Goal: Complete application form

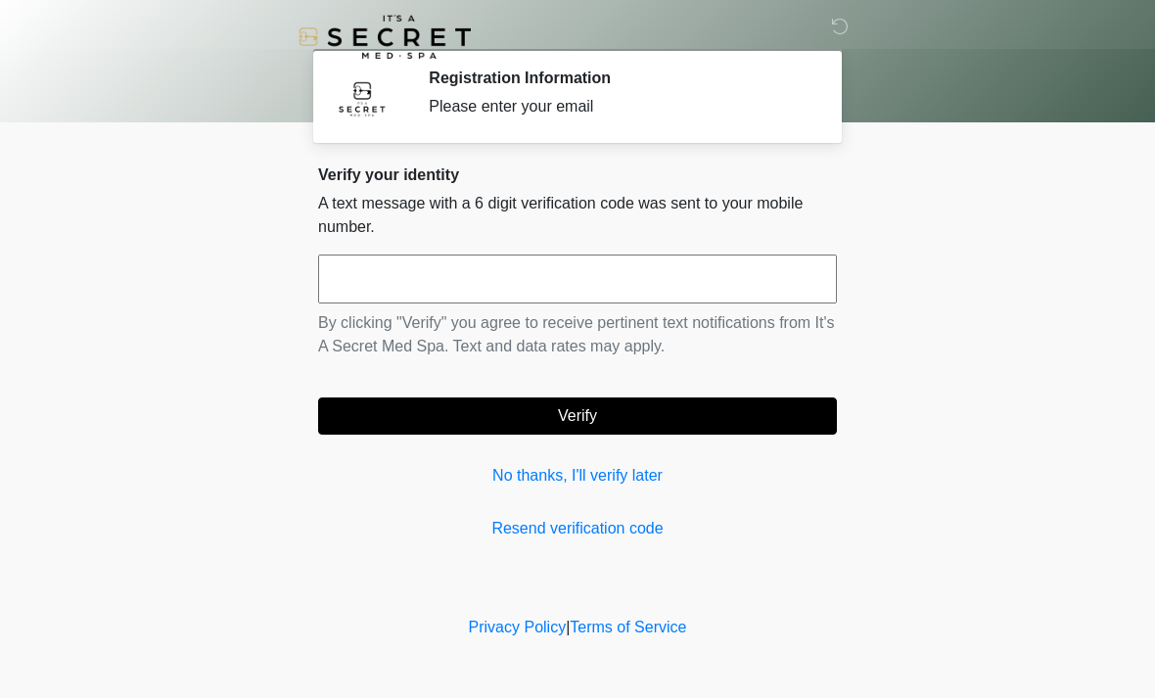
click at [704, 283] on input "text" at bounding box center [577, 279] width 519 height 49
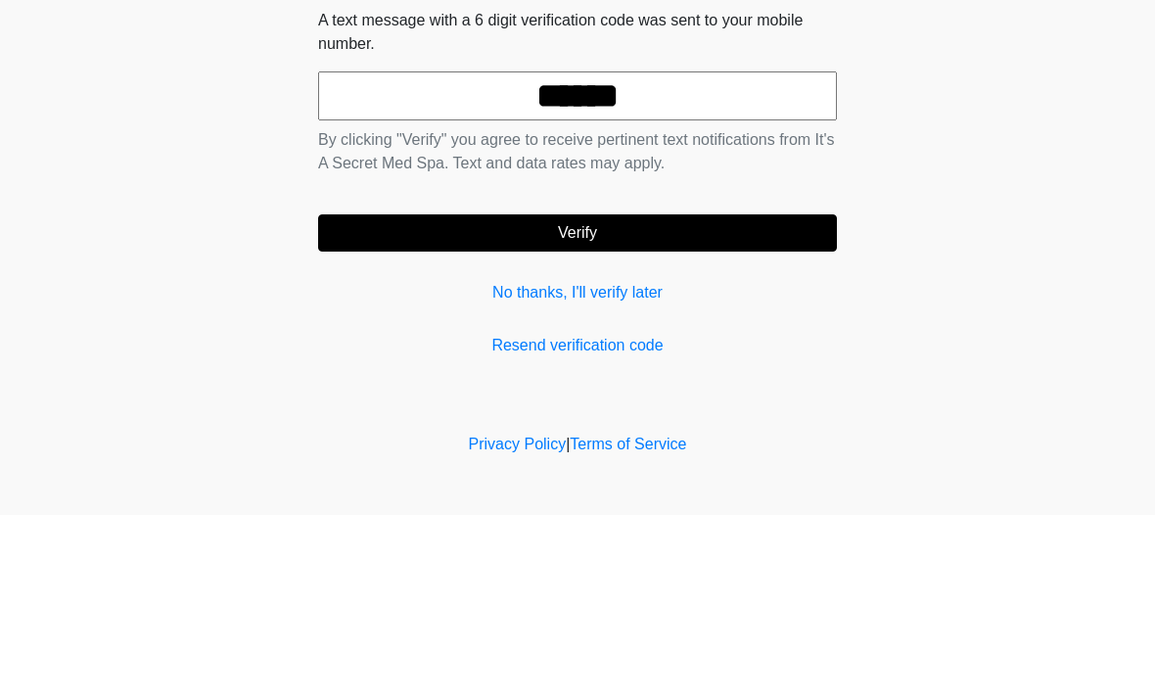
type input "******"
click at [756, 397] on button "Verify" at bounding box center [577, 415] width 519 height 37
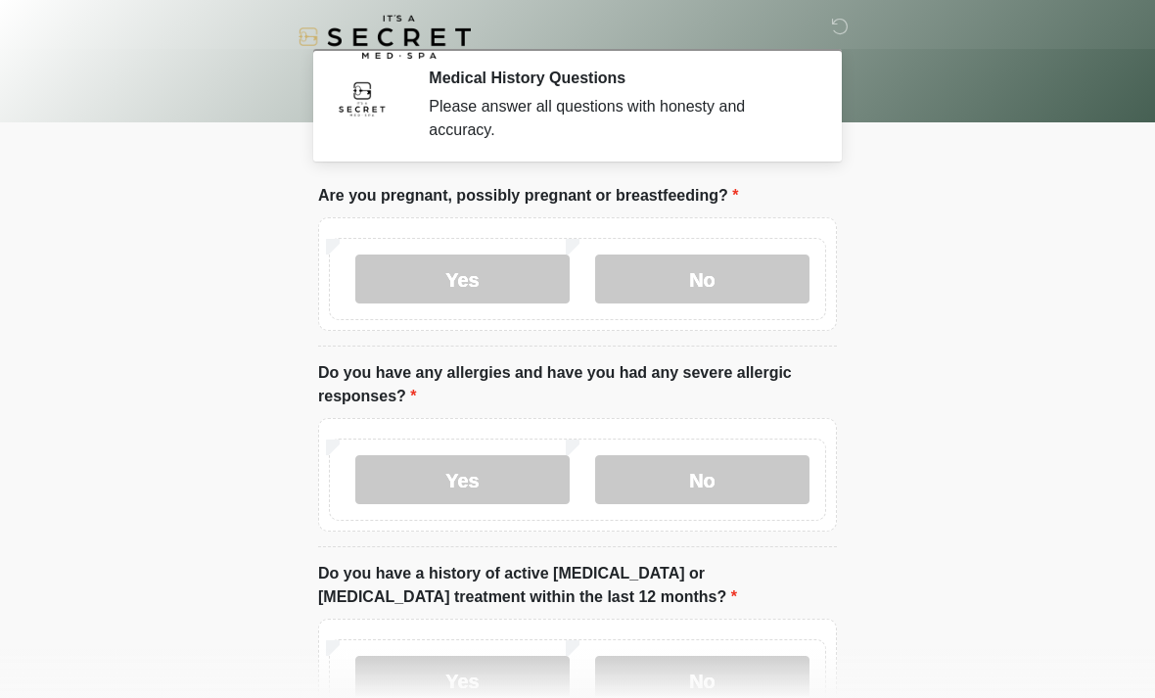
click at [737, 285] on label "No" at bounding box center [702, 279] width 214 height 49
click at [746, 479] on label "No" at bounding box center [702, 479] width 214 height 49
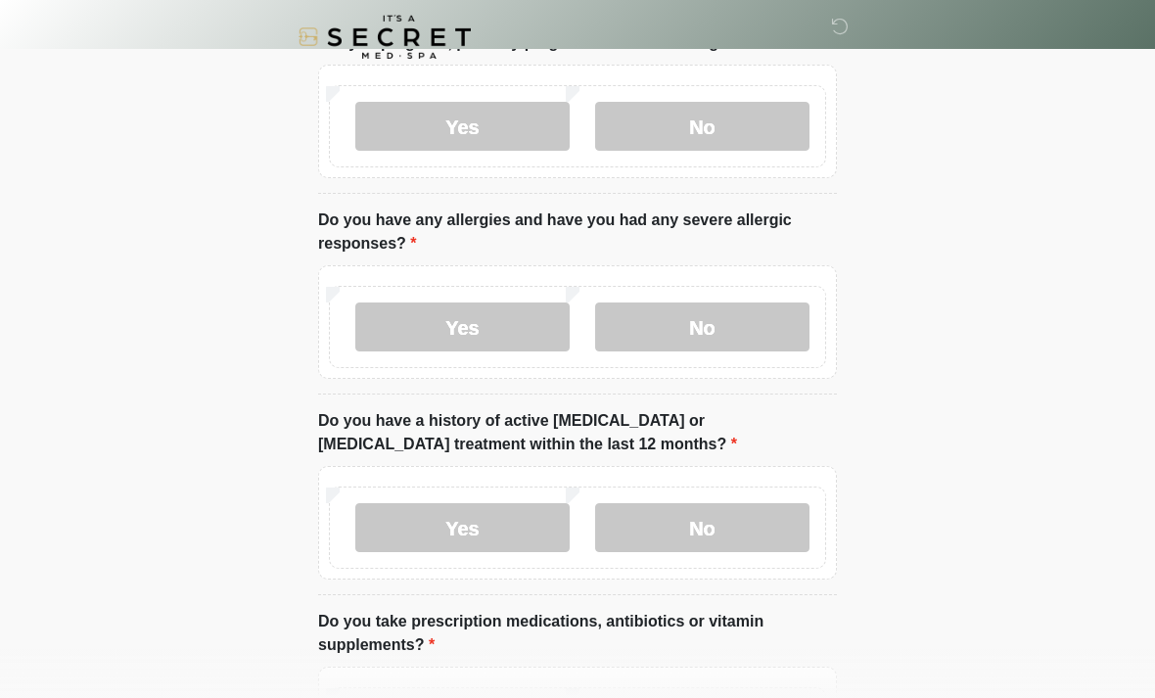
scroll to position [154, 0]
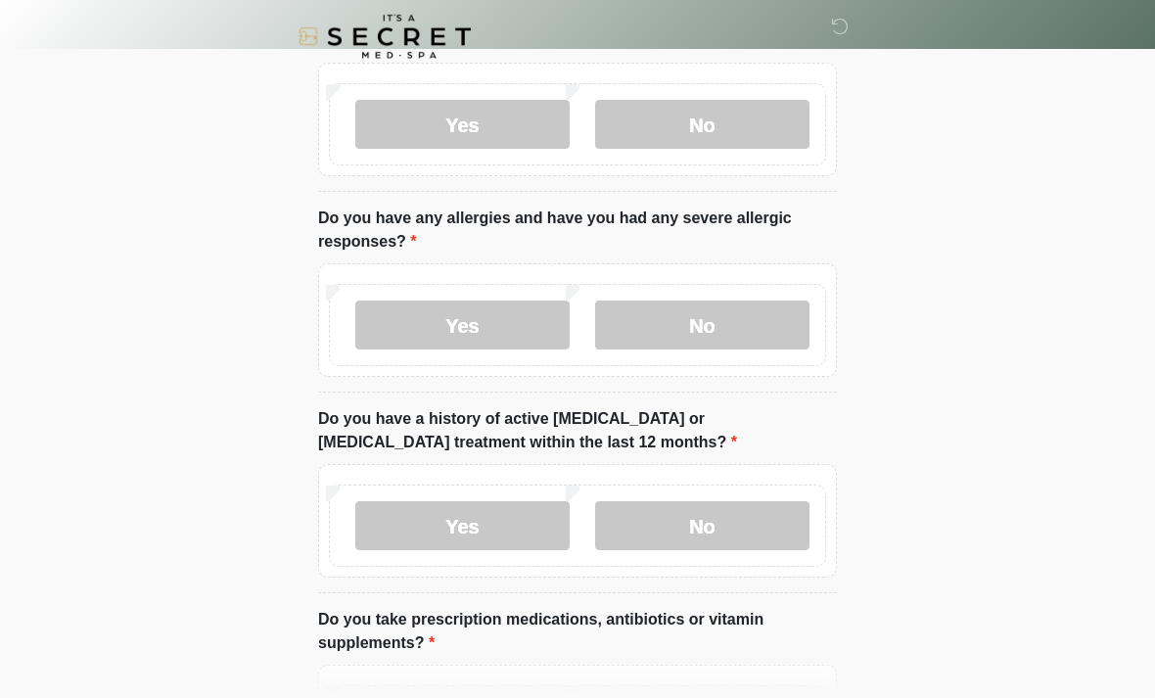
click at [760, 527] on label "No" at bounding box center [702, 526] width 214 height 49
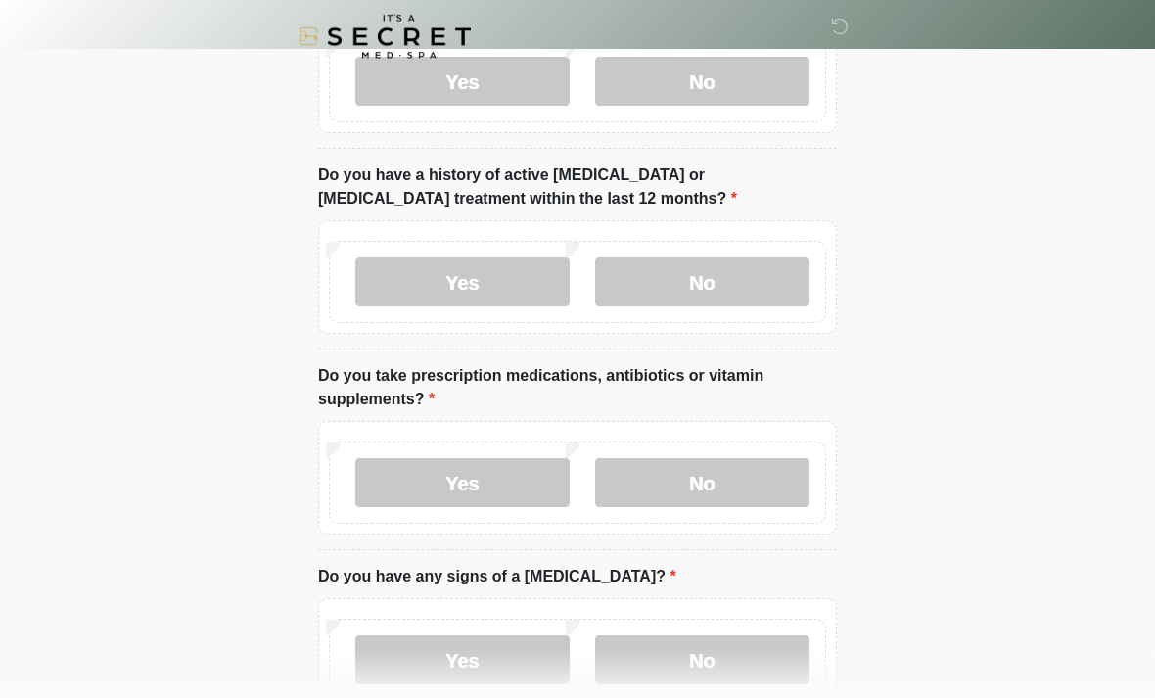
scroll to position [395, 0]
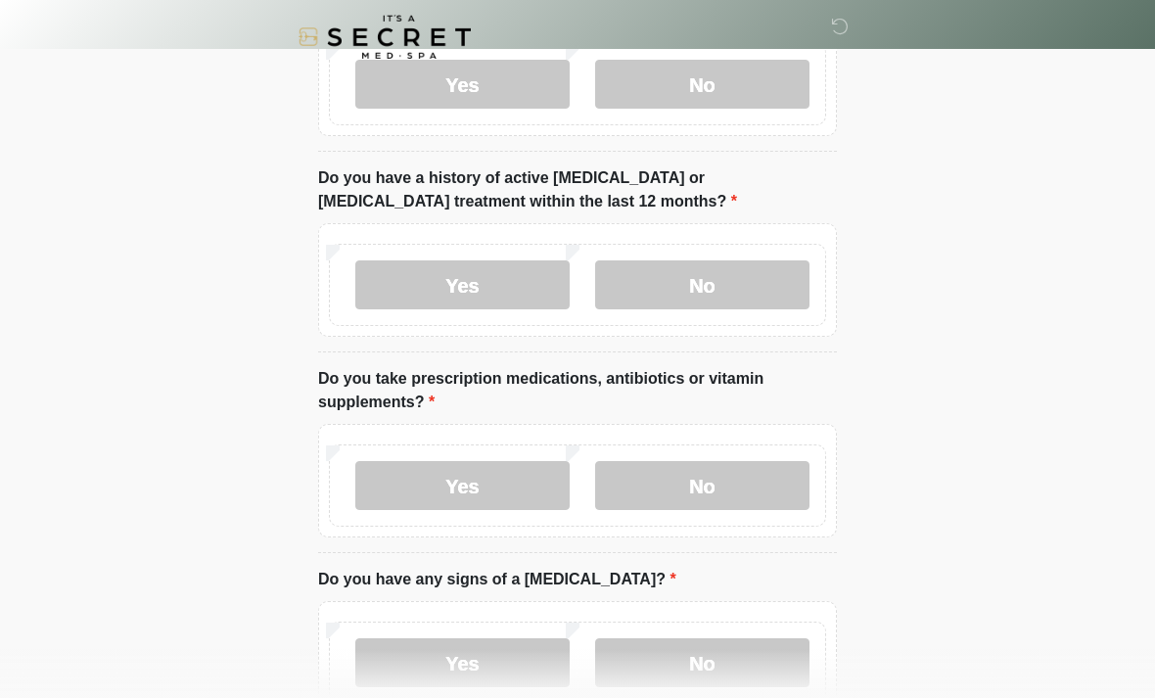
click at [746, 487] on label "No" at bounding box center [702, 485] width 214 height 49
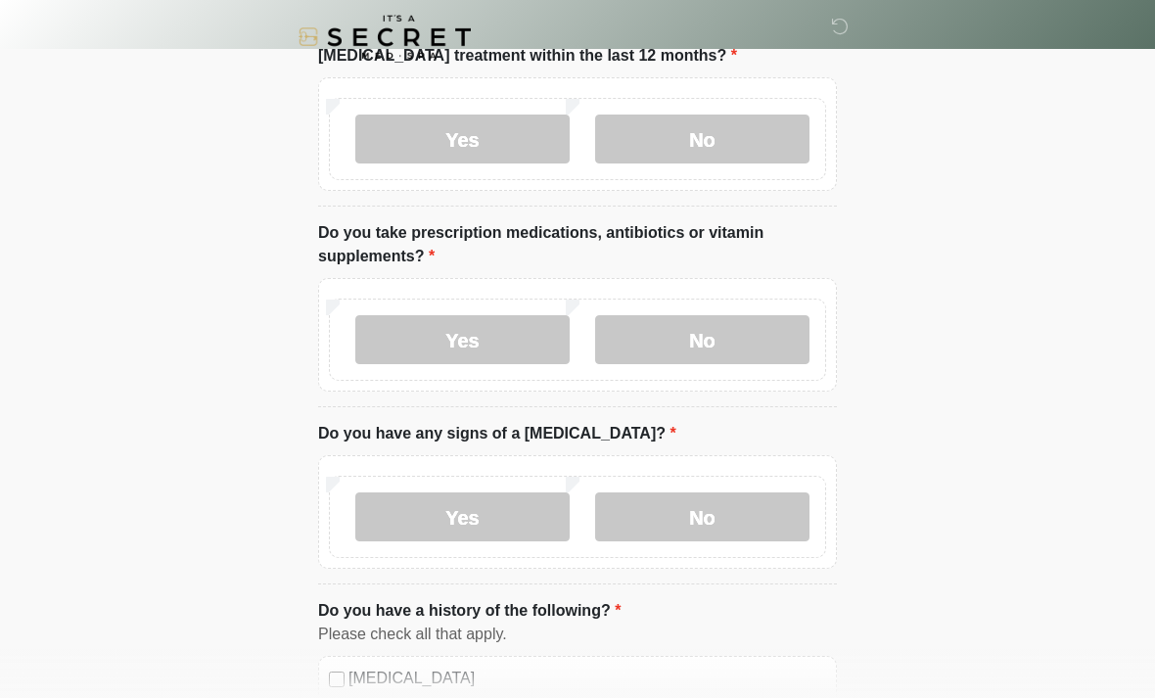
scroll to position [538, 0]
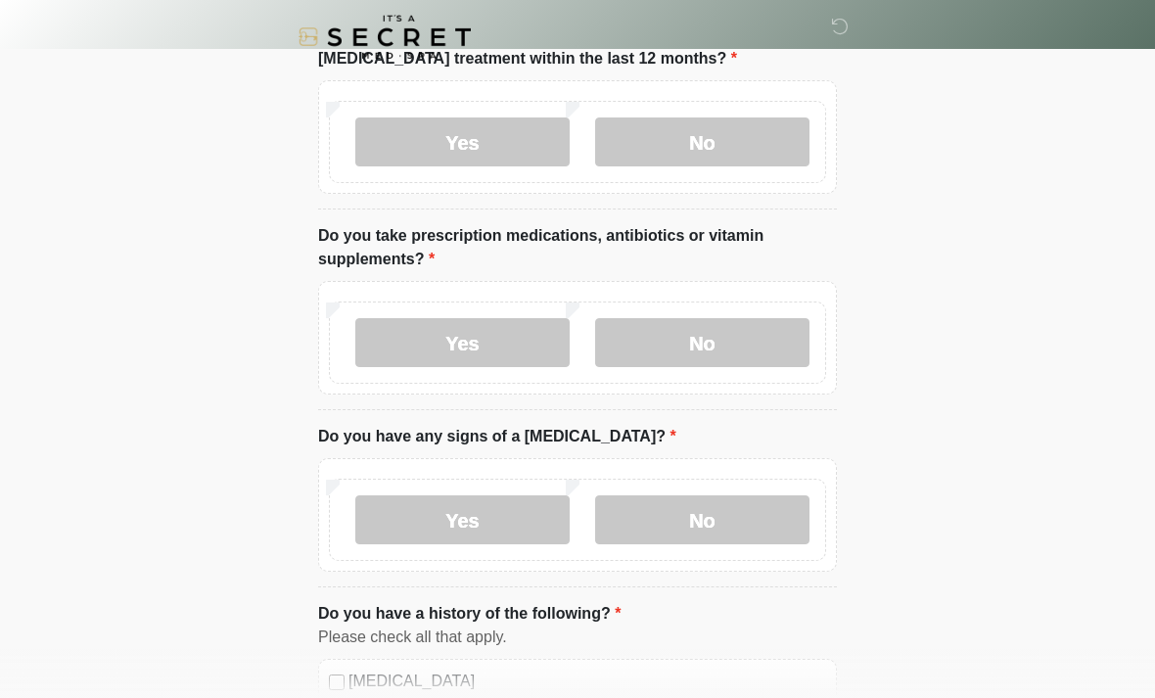
click at [504, 334] on label "Yes" at bounding box center [462, 342] width 214 height 49
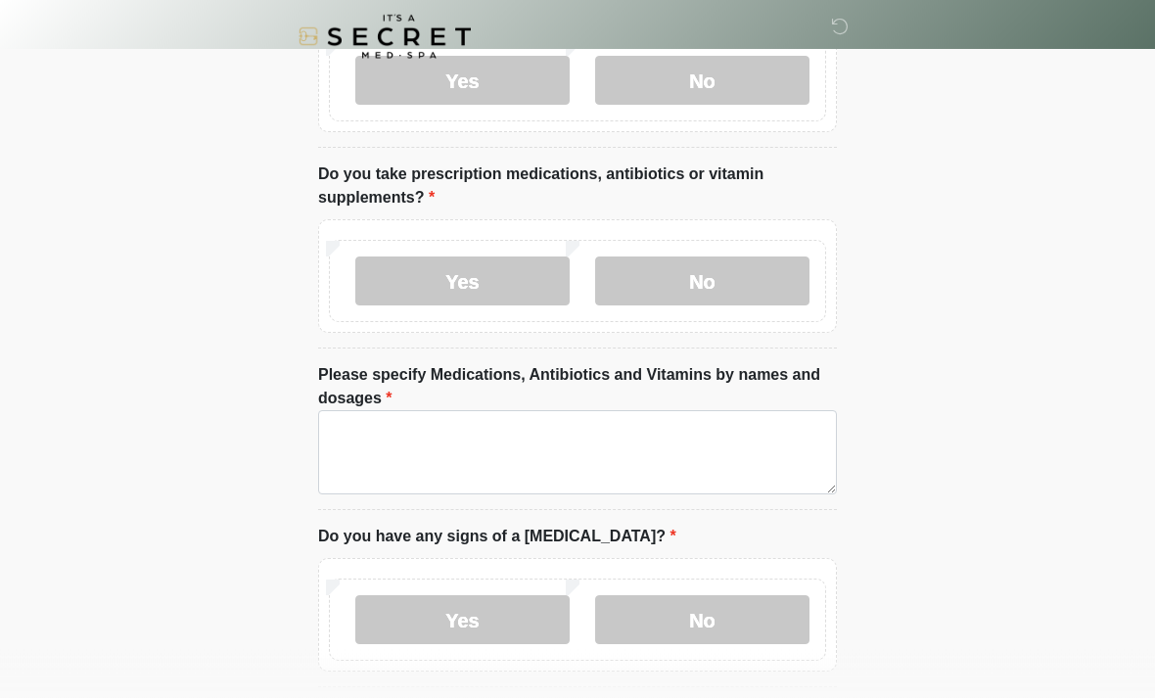
scroll to position [600, 0]
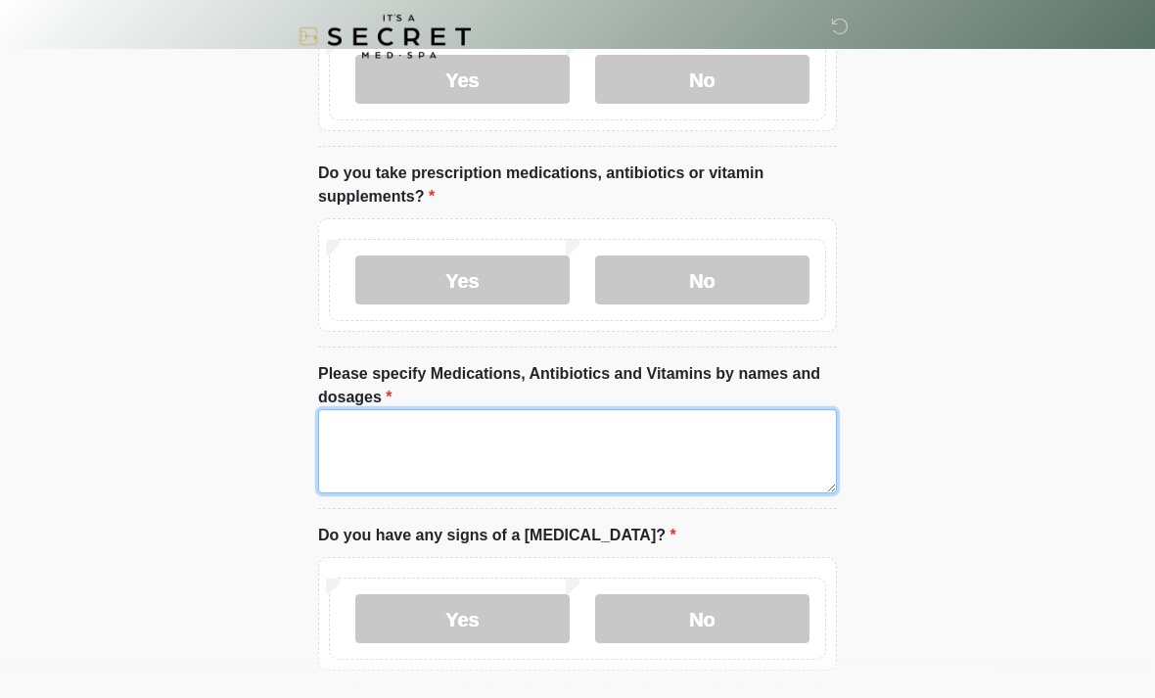
click at [710, 441] on textarea "Please specify Medications, Antibiotics and Vitamins by names and dosages" at bounding box center [577, 452] width 519 height 84
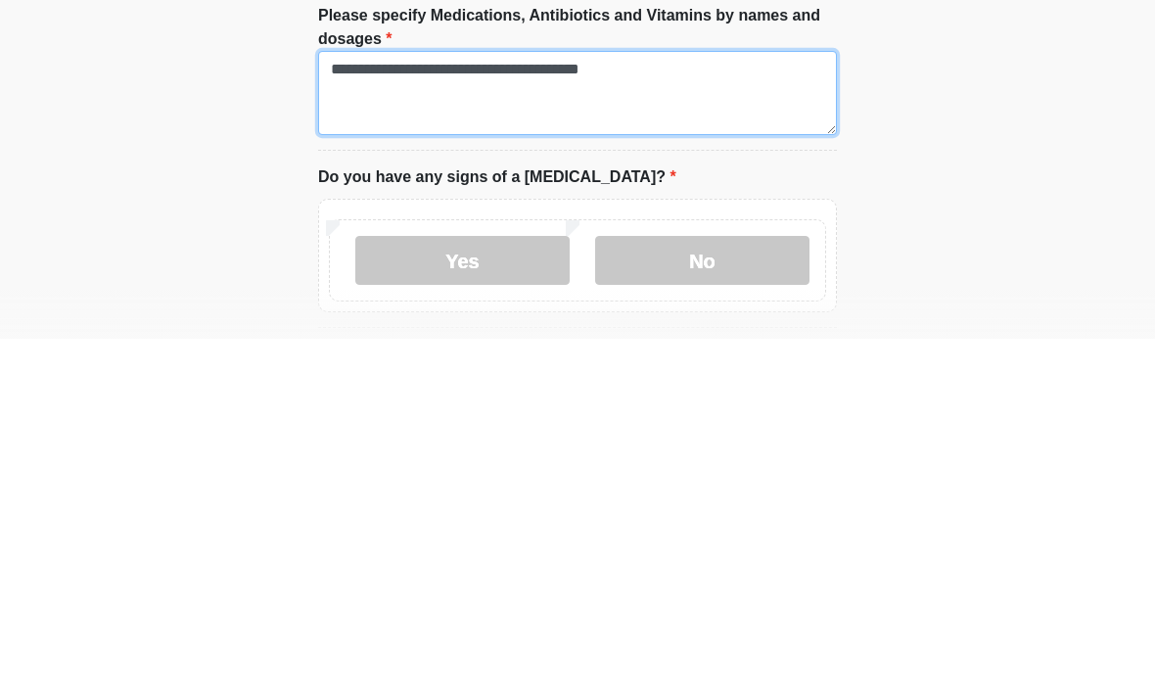
type textarea "**********"
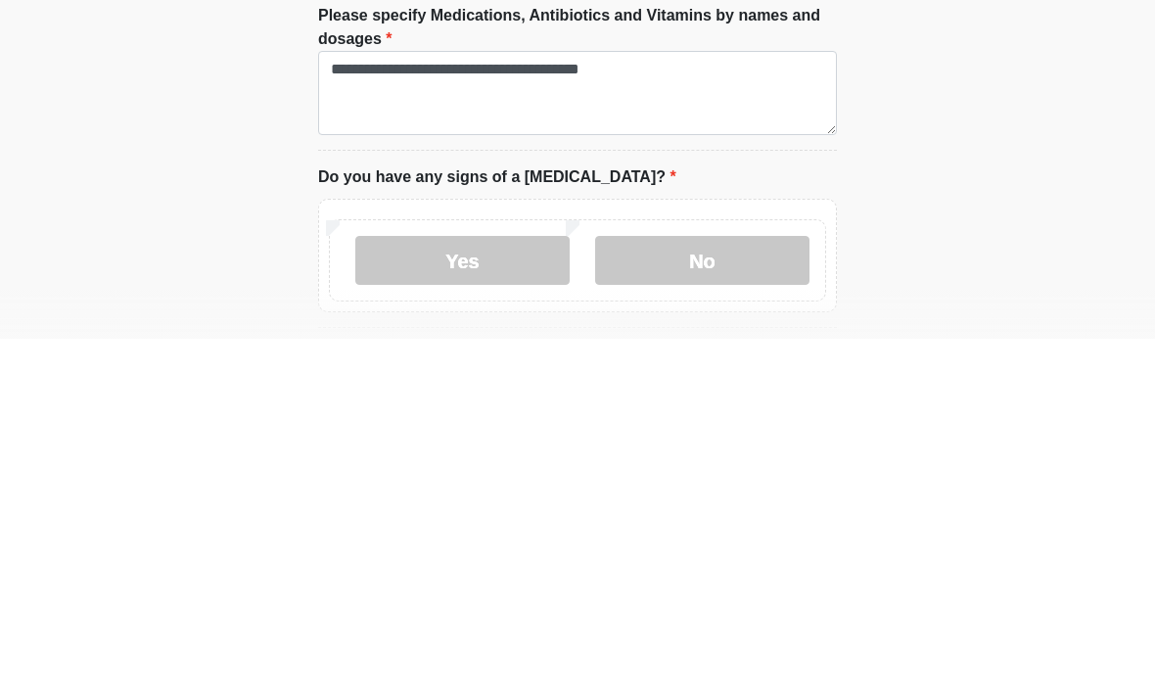
click at [727, 595] on label "No" at bounding box center [702, 619] width 214 height 49
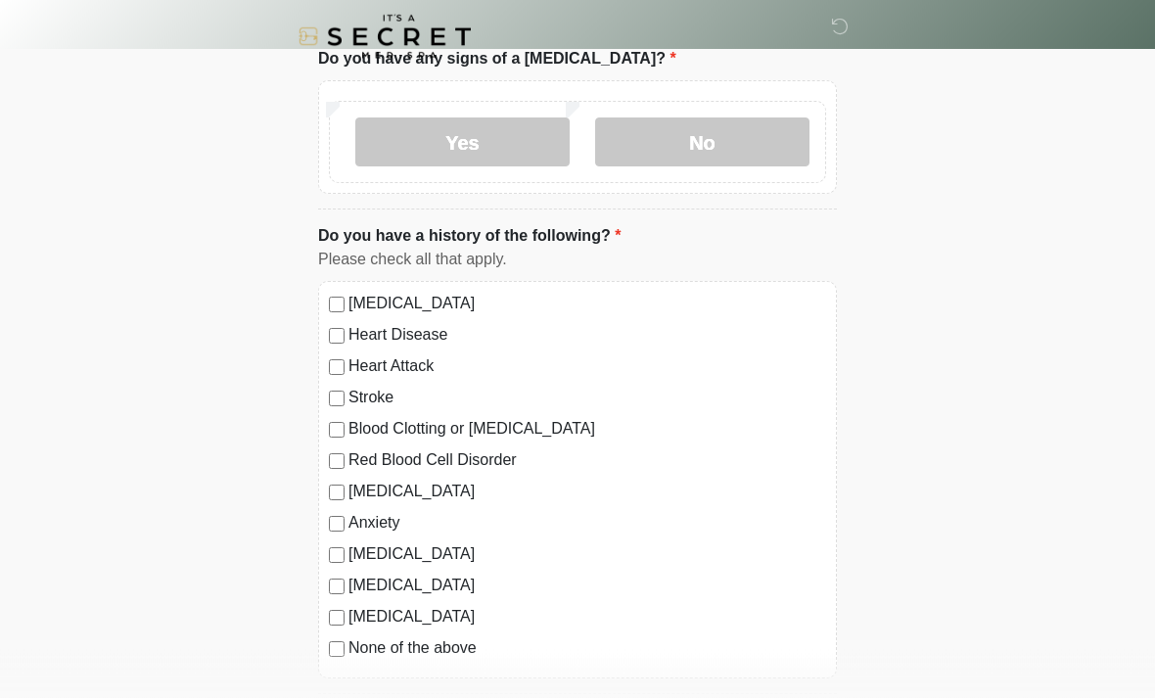
scroll to position [1080, 0]
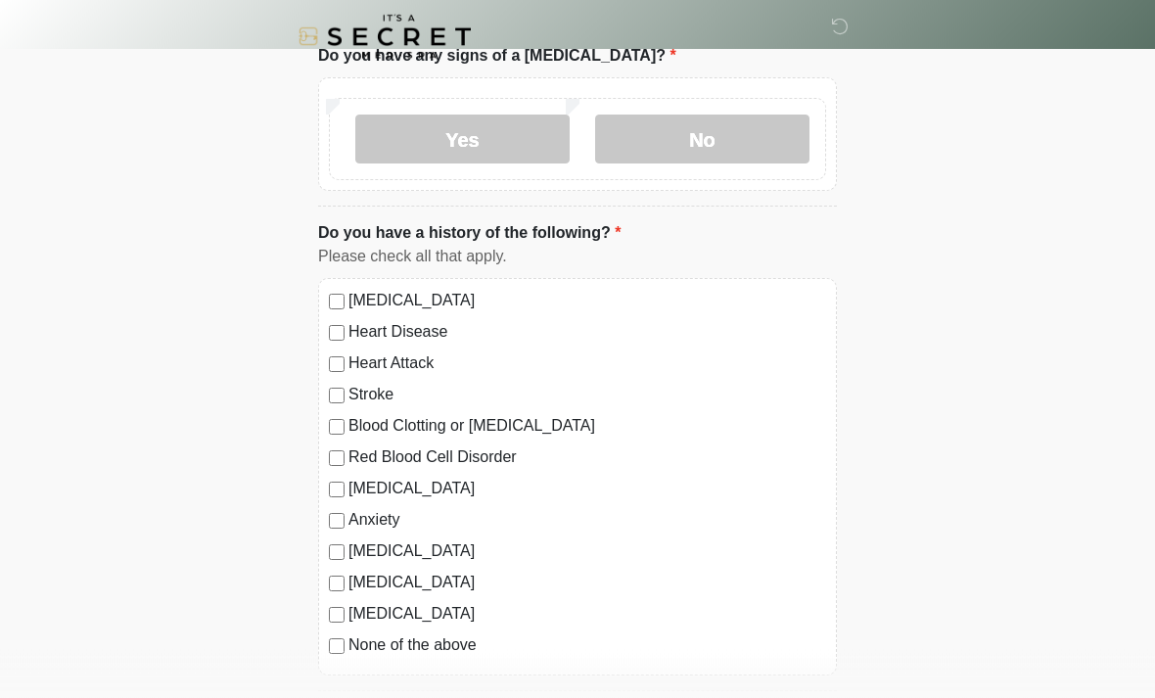
click at [349, 297] on label "[MEDICAL_DATA]" at bounding box center [587, 301] width 478 height 23
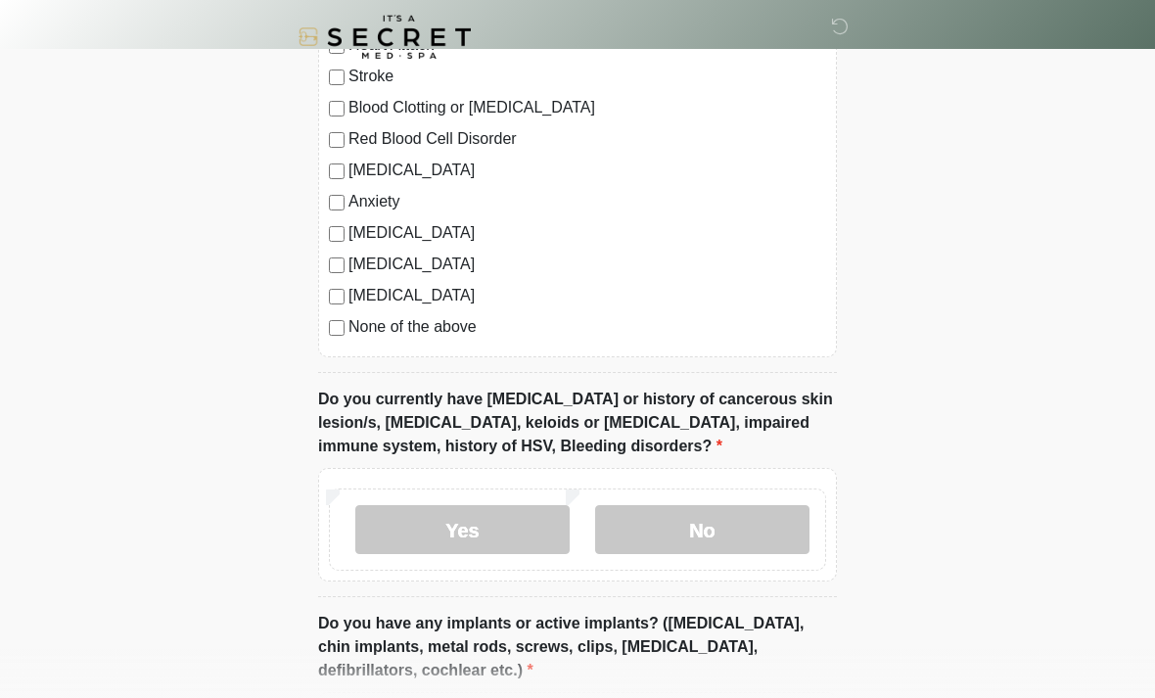
scroll to position [1403, 0]
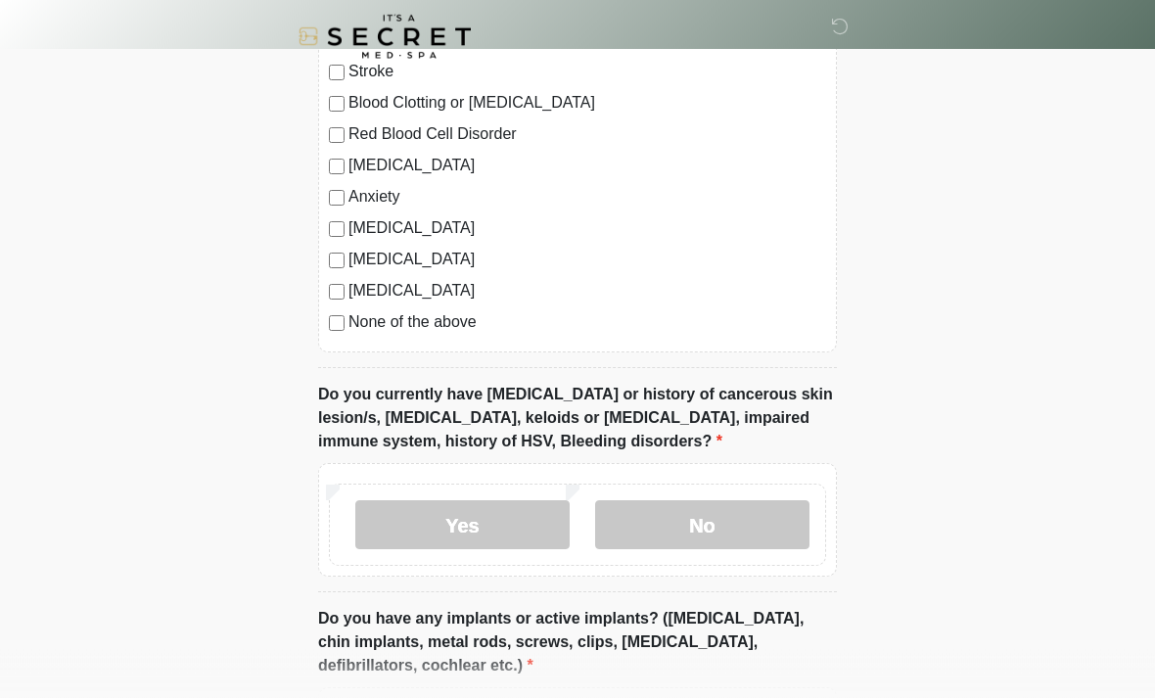
click at [747, 526] on label "No" at bounding box center [702, 525] width 214 height 49
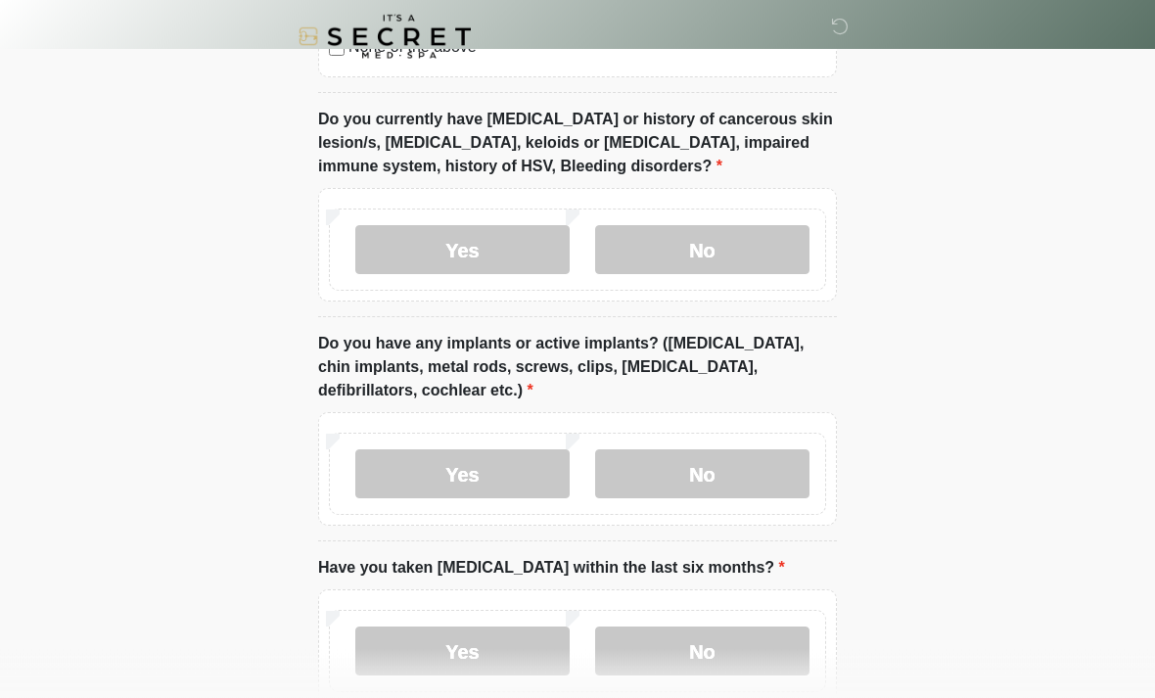
scroll to position [1681, 0]
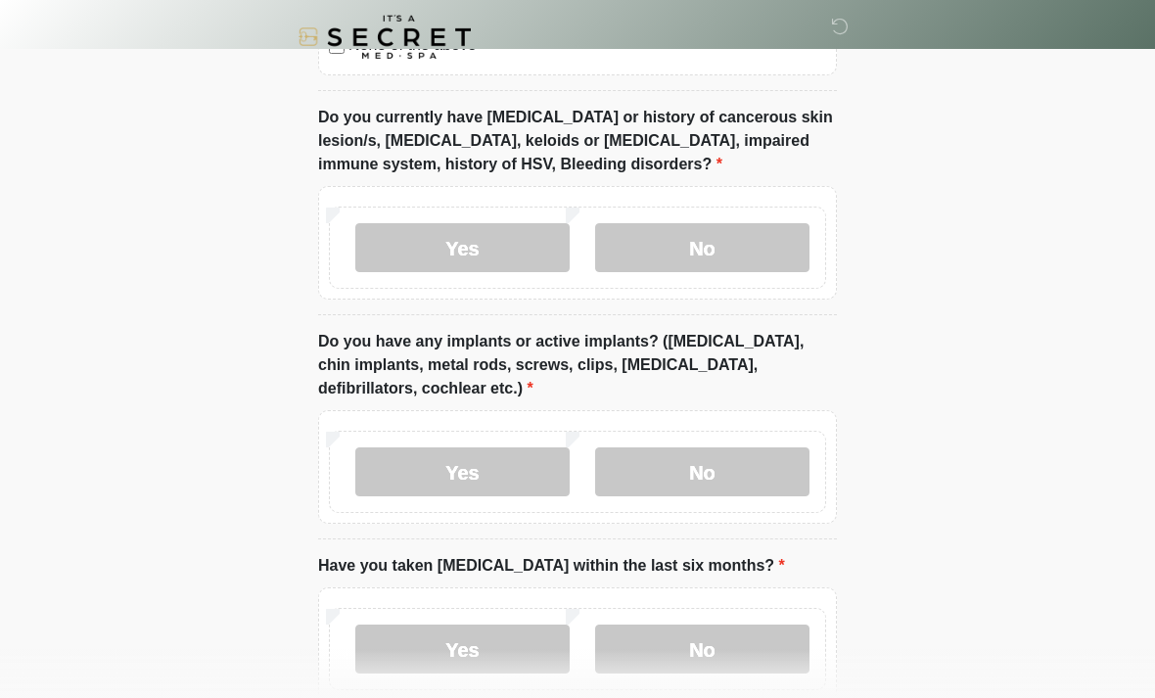
click at [754, 464] on label "No" at bounding box center [702, 471] width 214 height 49
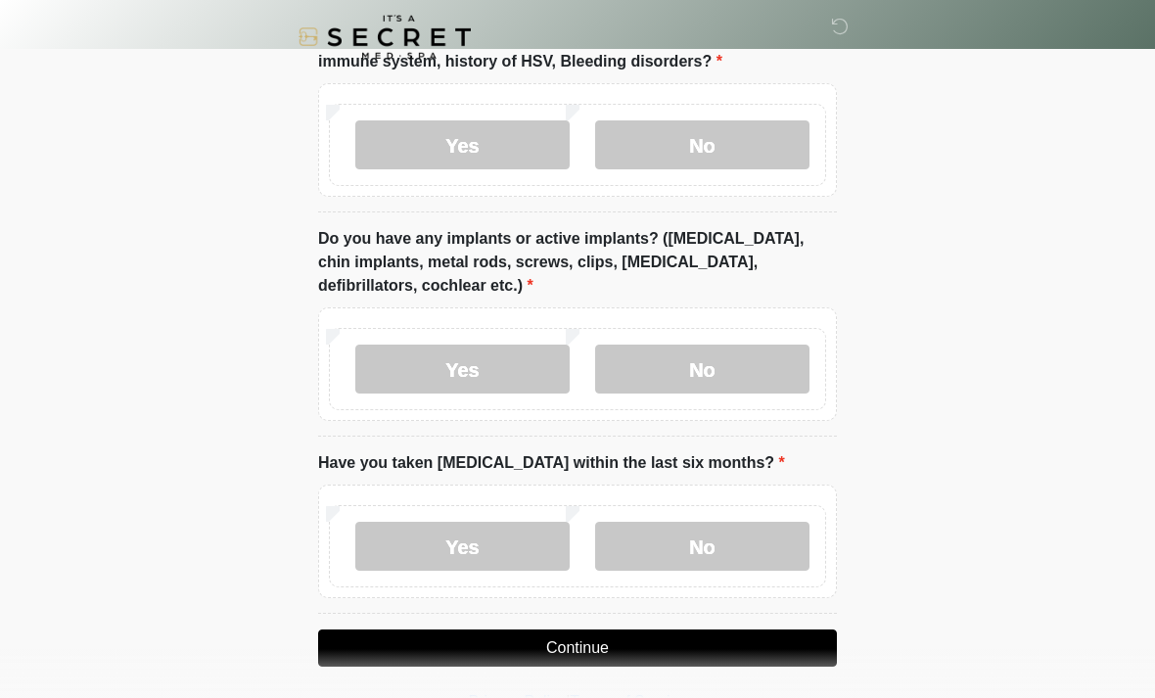
scroll to position [1784, 0]
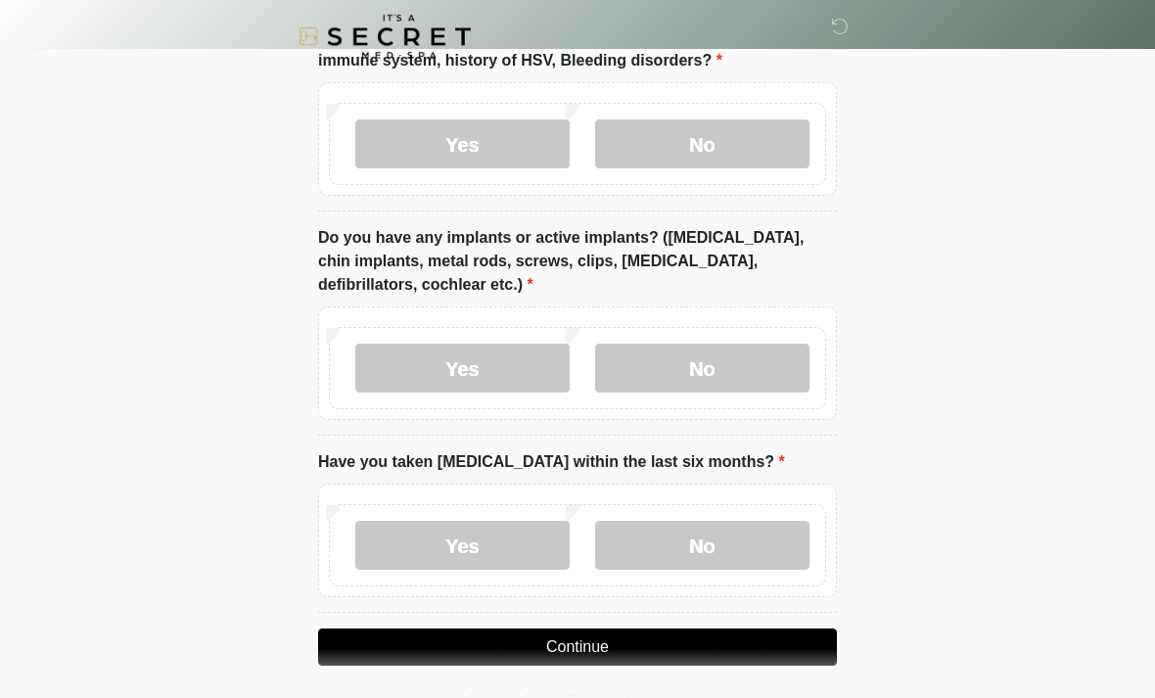
click at [473, 367] on label "Yes" at bounding box center [462, 369] width 214 height 49
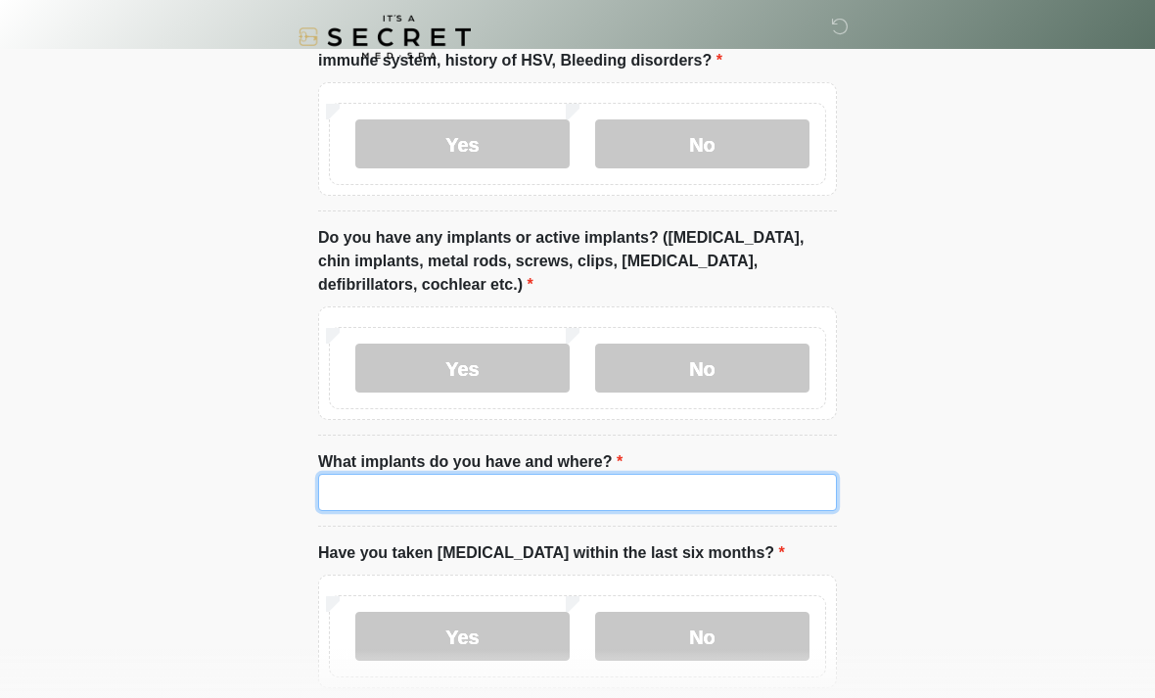
click at [674, 481] on input "What implants do you have and where?" at bounding box center [577, 492] width 519 height 37
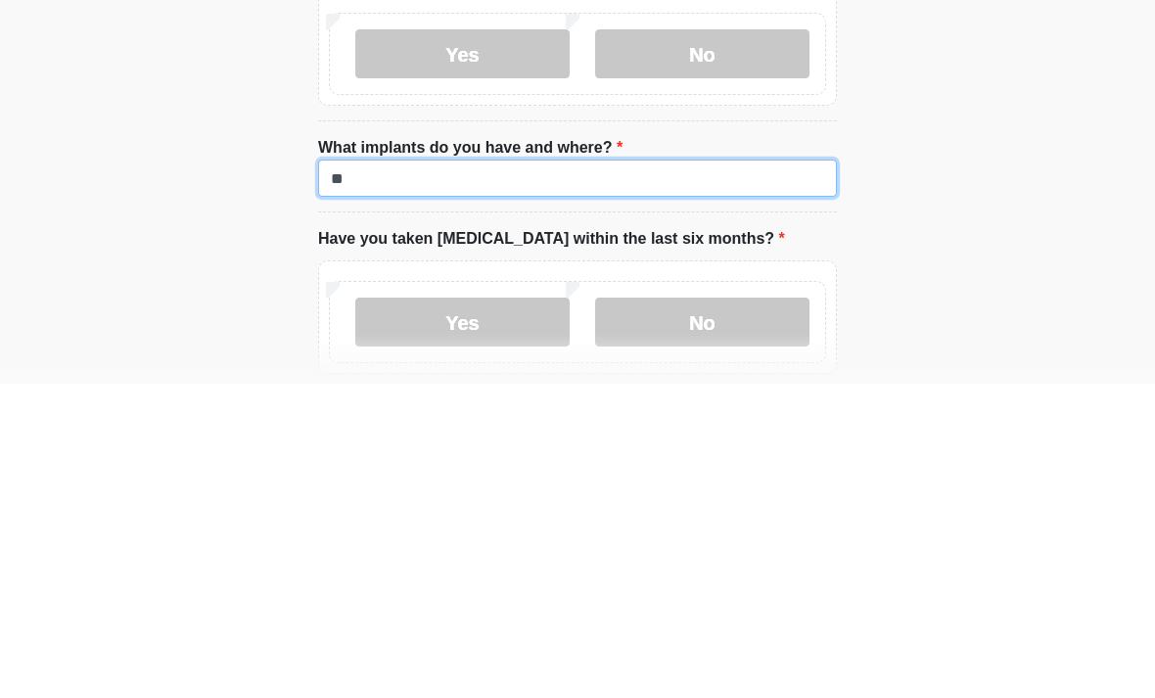
type input "*"
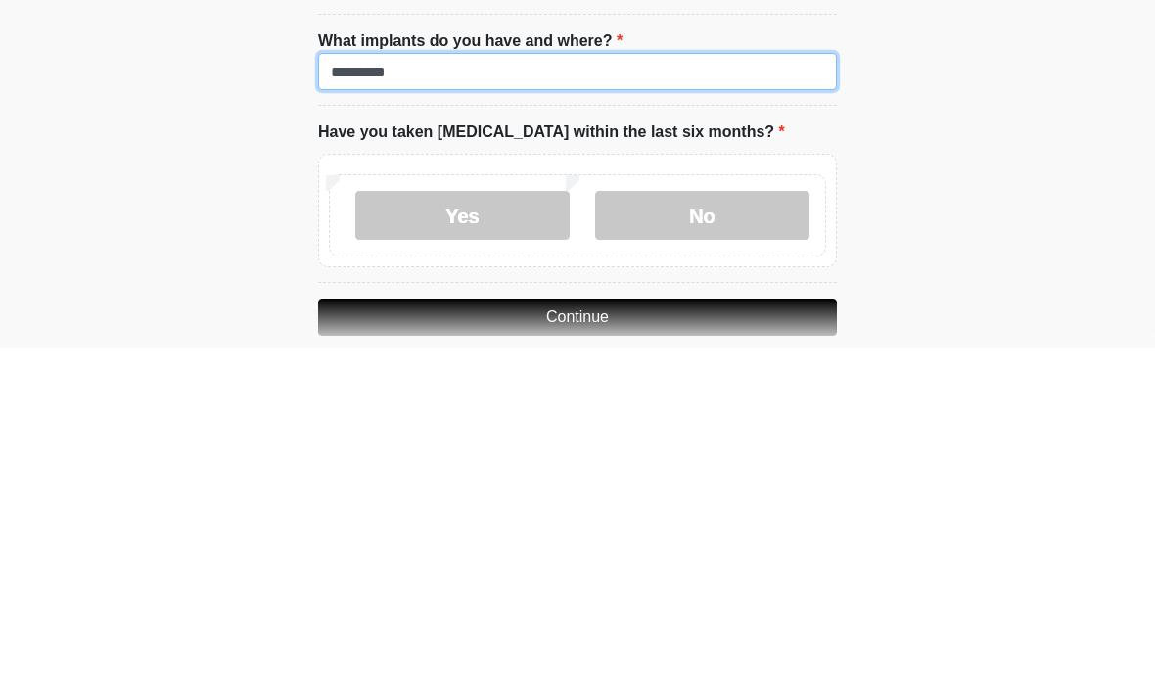
scroll to position [1858, 0]
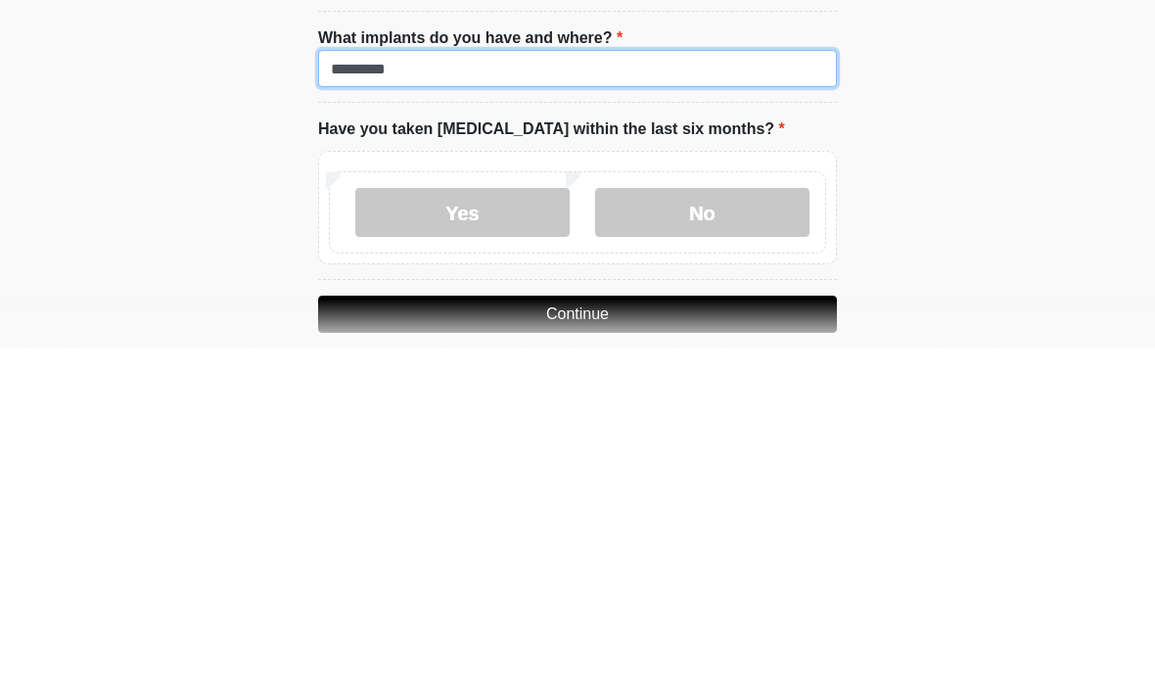
type input "*********"
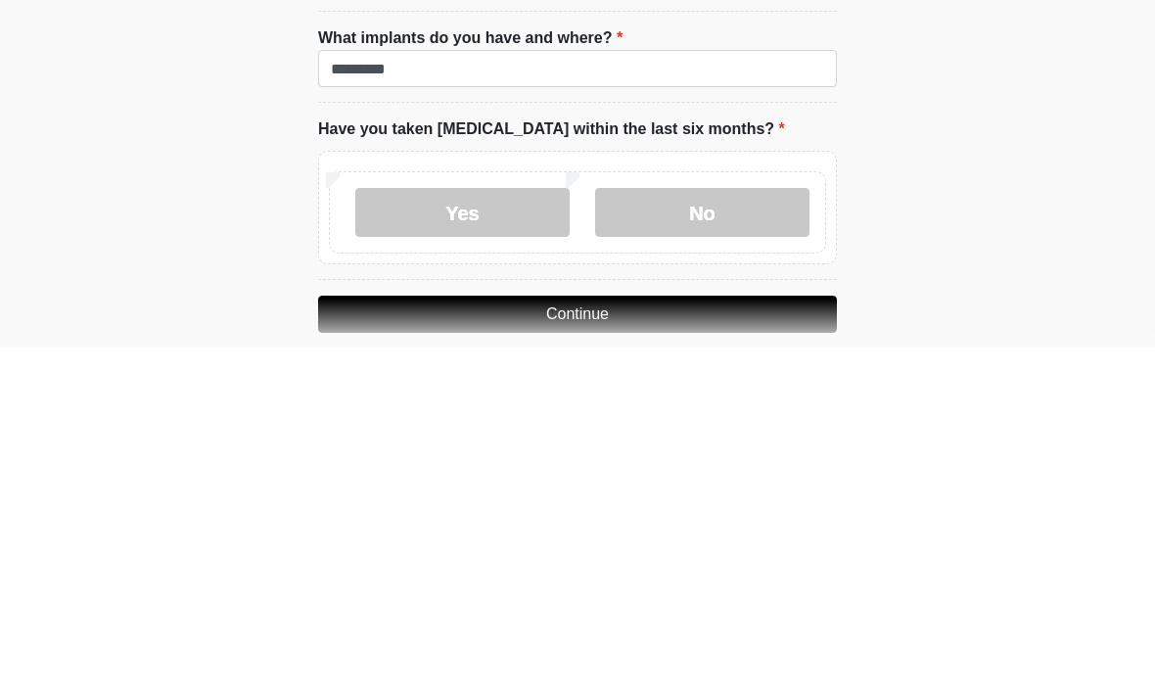
click at [729, 538] on label "No" at bounding box center [702, 562] width 214 height 49
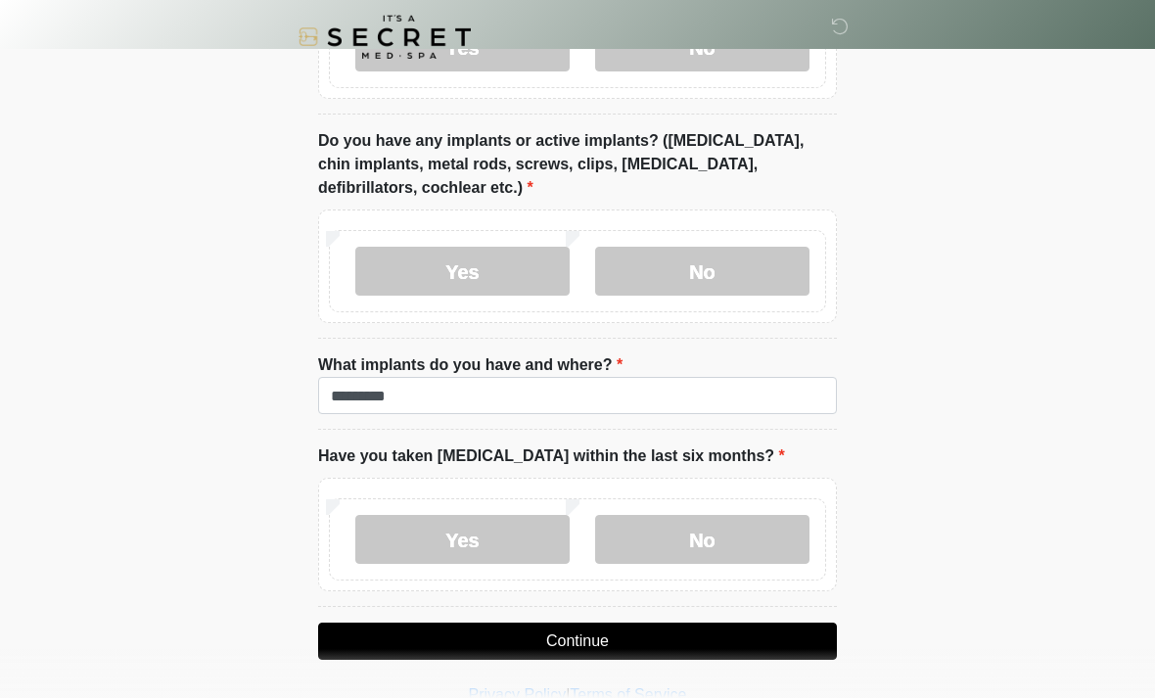
click at [639, 630] on button "Continue" at bounding box center [577, 641] width 519 height 37
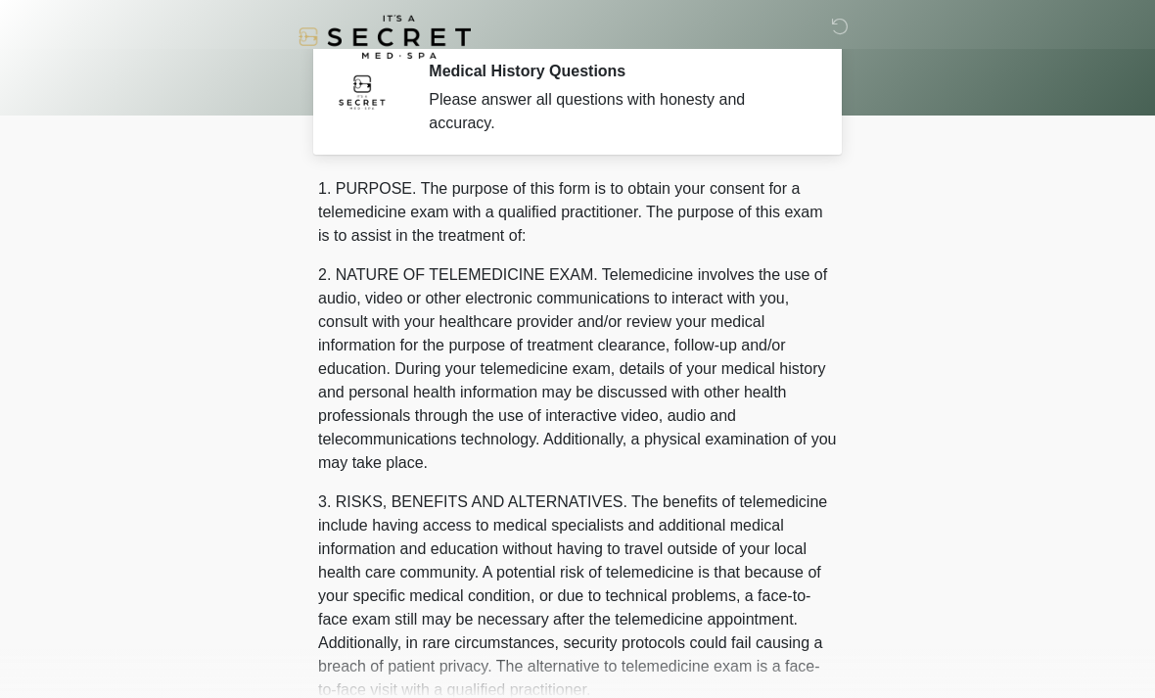
scroll to position [0, 0]
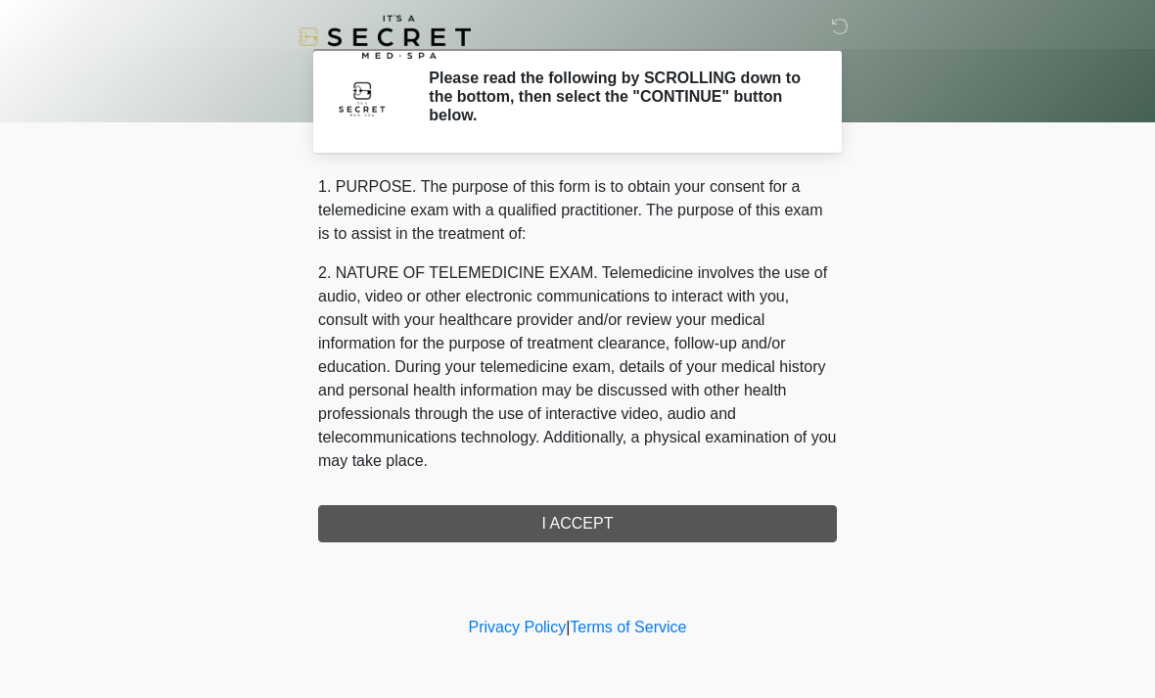
click at [732, 512] on div "1. PURPOSE. The purpose of this form is to obtain your consent for a telemedici…" at bounding box center [577, 358] width 519 height 367
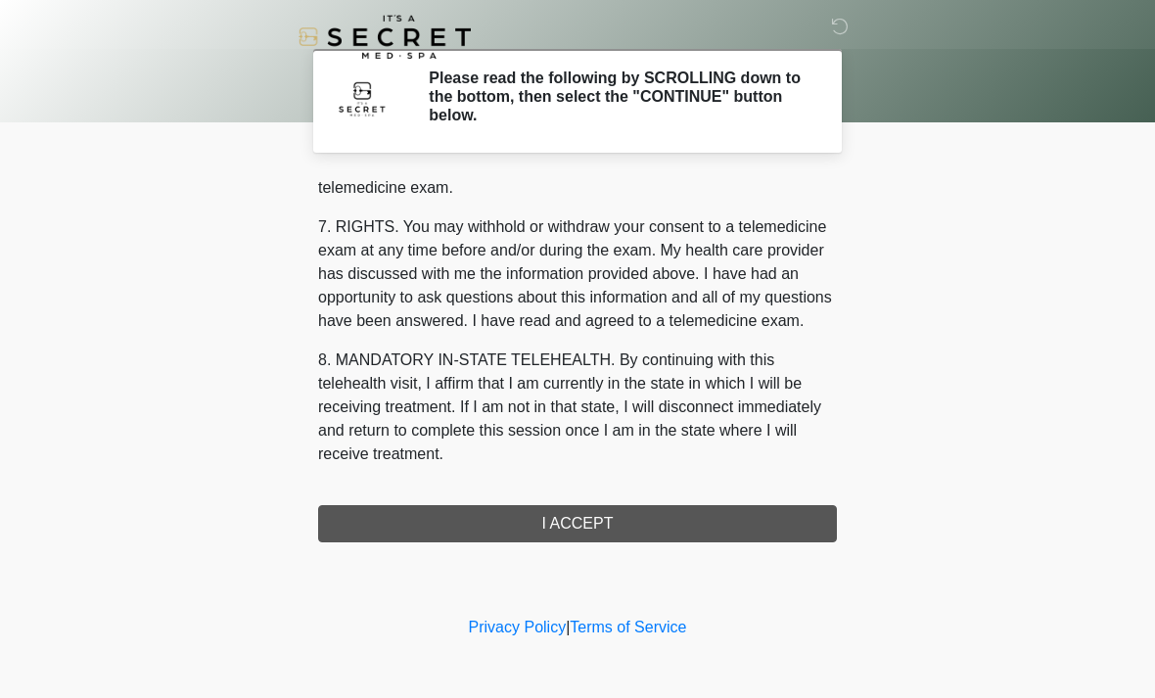
scroll to position [829, 0]
click at [635, 517] on button "I ACCEPT" at bounding box center [577, 523] width 519 height 37
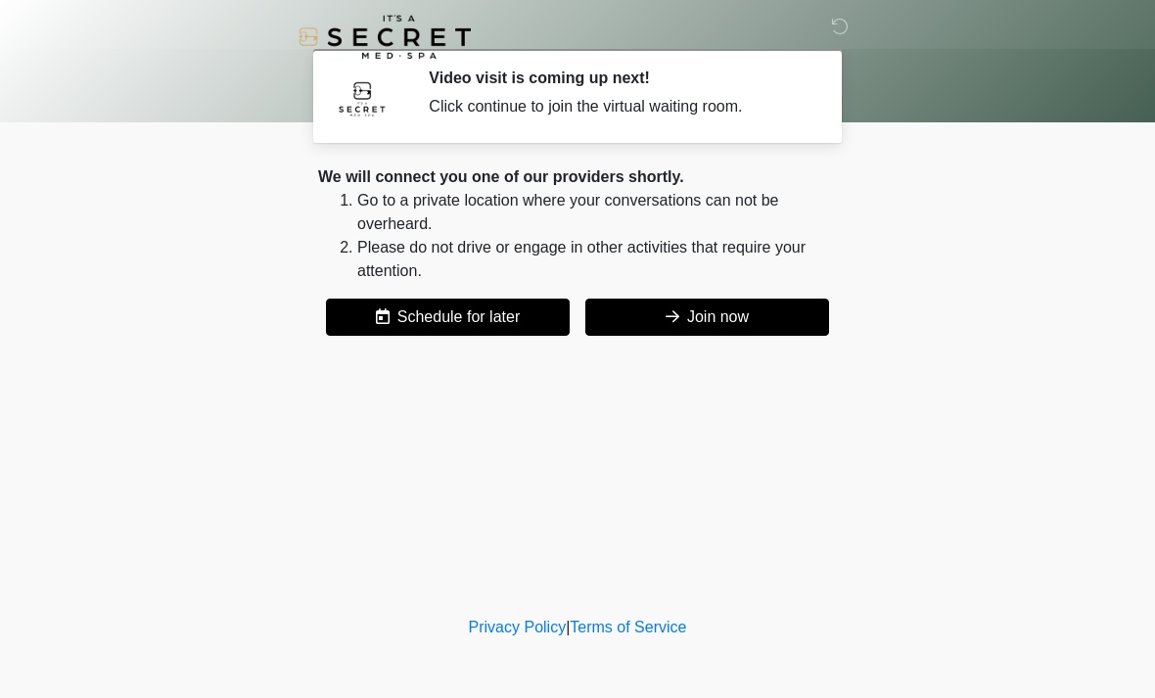
click at [739, 317] on button "Join now" at bounding box center [707, 317] width 244 height 37
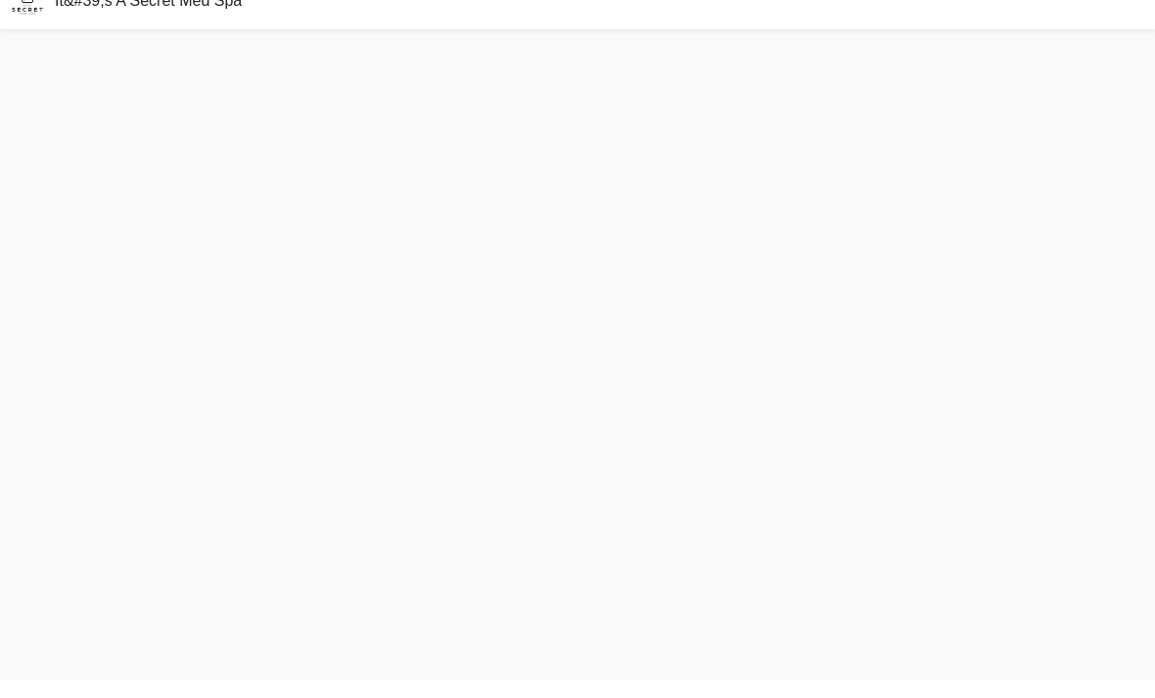
scroll to position [6, 0]
